Goal: Task Accomplishment & Management: Manage account settings

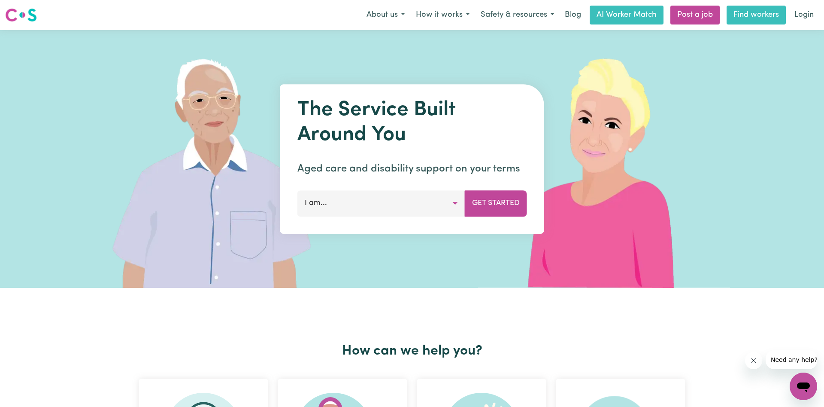
click at [754, 16] on link "Find workers" at bounding box center [756, 15] width 59 height 19
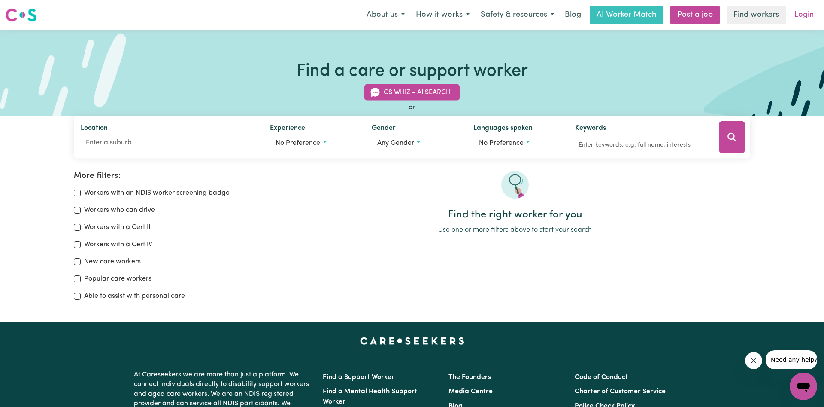
click at [793, 8] on link "Login" at bounding box center [804, 15] width 30 height 19
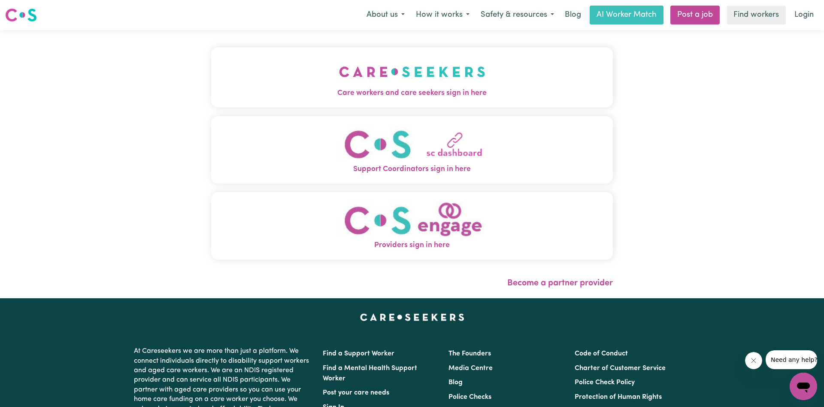
click at [344, 75] on img "Care workers and care seekers sign in here" at bounding box center [412, 72] width 146 height 32
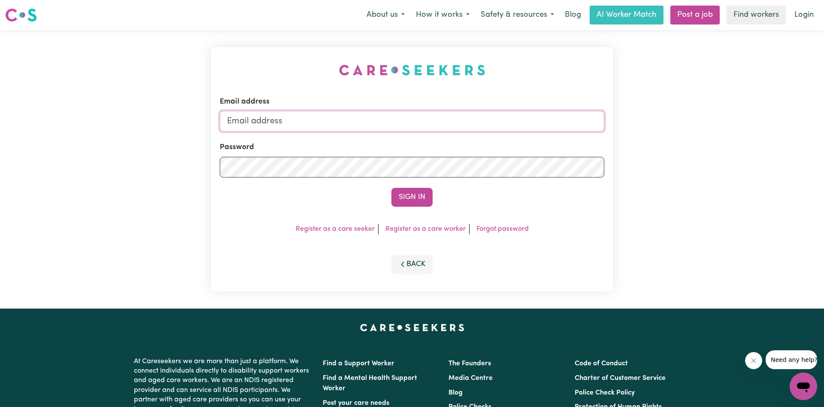
click at [340, 124] on input "Email address" at bounding box center [412, 121] width 385 height 21
type input "[EMAIL_ADDRESS][DOMAIN_NAME]"
click at [392, 188] on button "Sign In" at bounding box center [412, 197] width 41 height 19
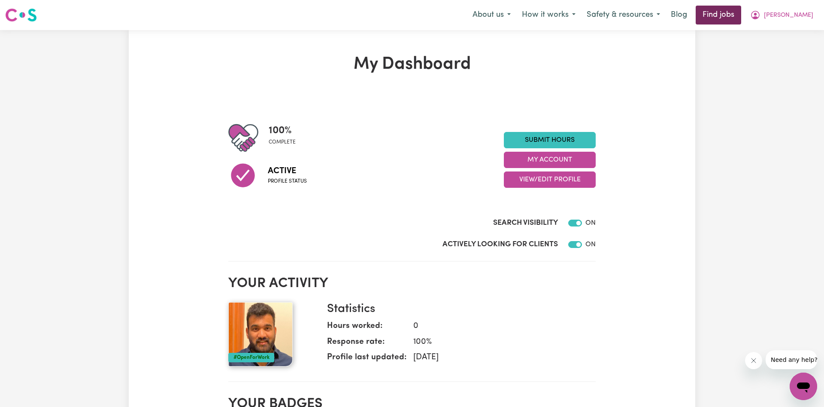
click at [741, 9] on link "Find jobs" at bounding box center [719, 15] width 46 height 19
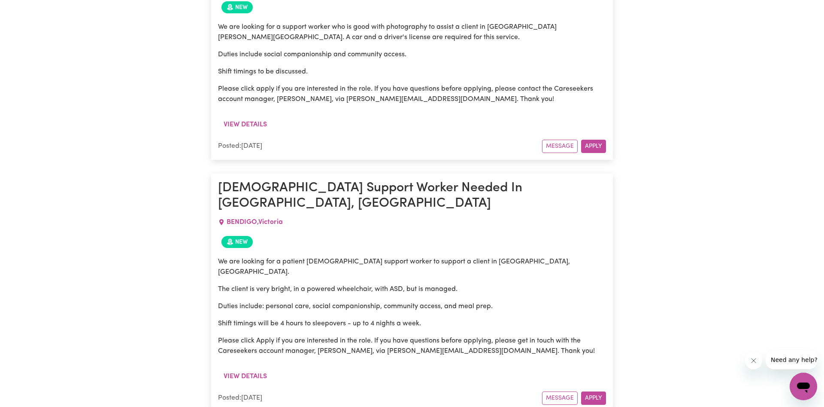
scroll to position [2136, 0]
